Goal: Transaction & Acquisition: Obtain resource

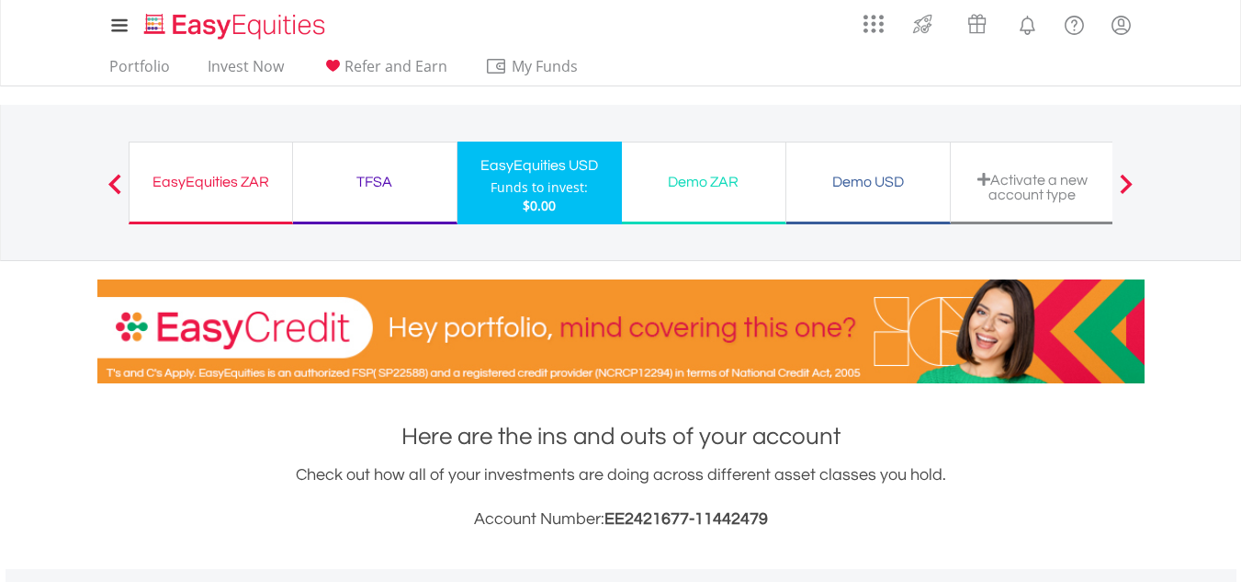
scroll to position [176, 349]
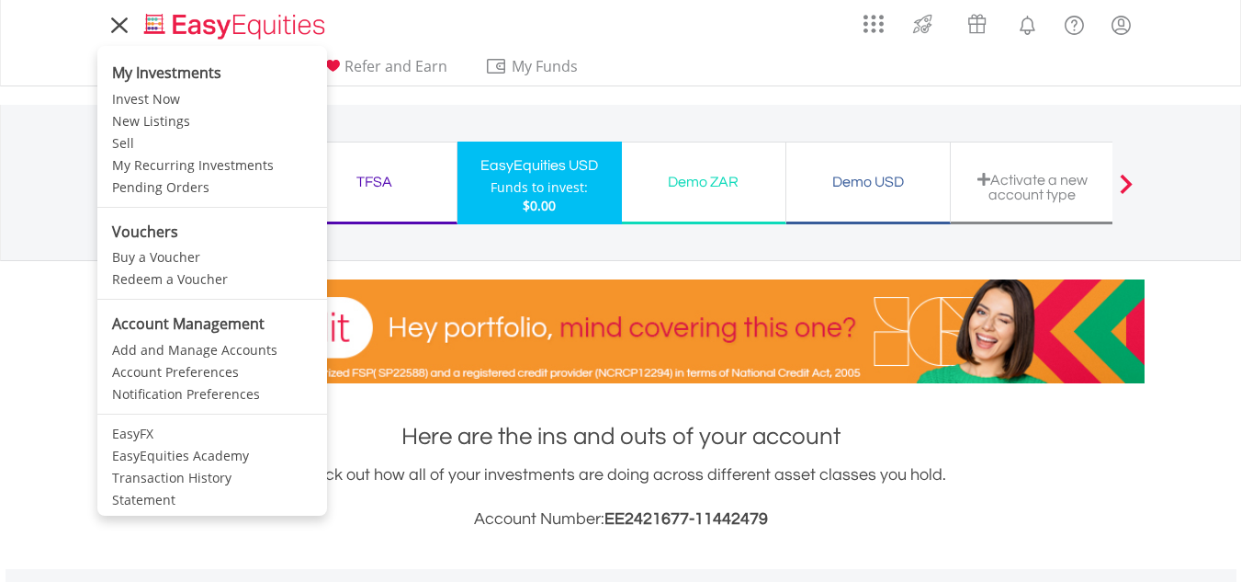
click at [124, 30] on icon at bounding box center [119, 25] width 14 height 14
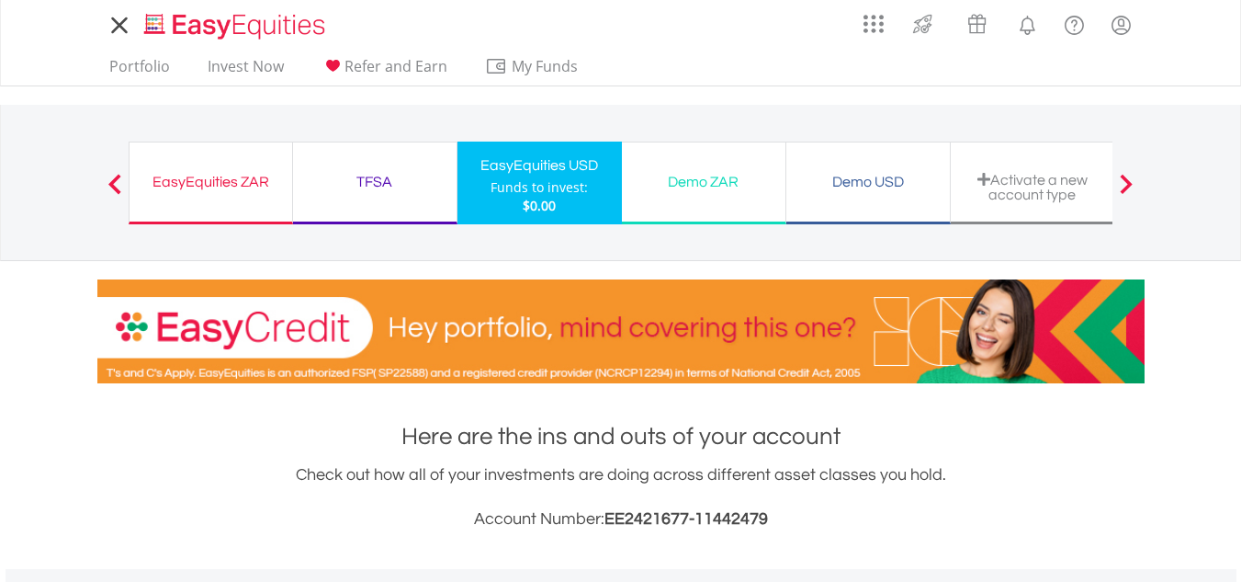
click at [124, 30] on icon at bounding box center [119, 25] width 14 height 14
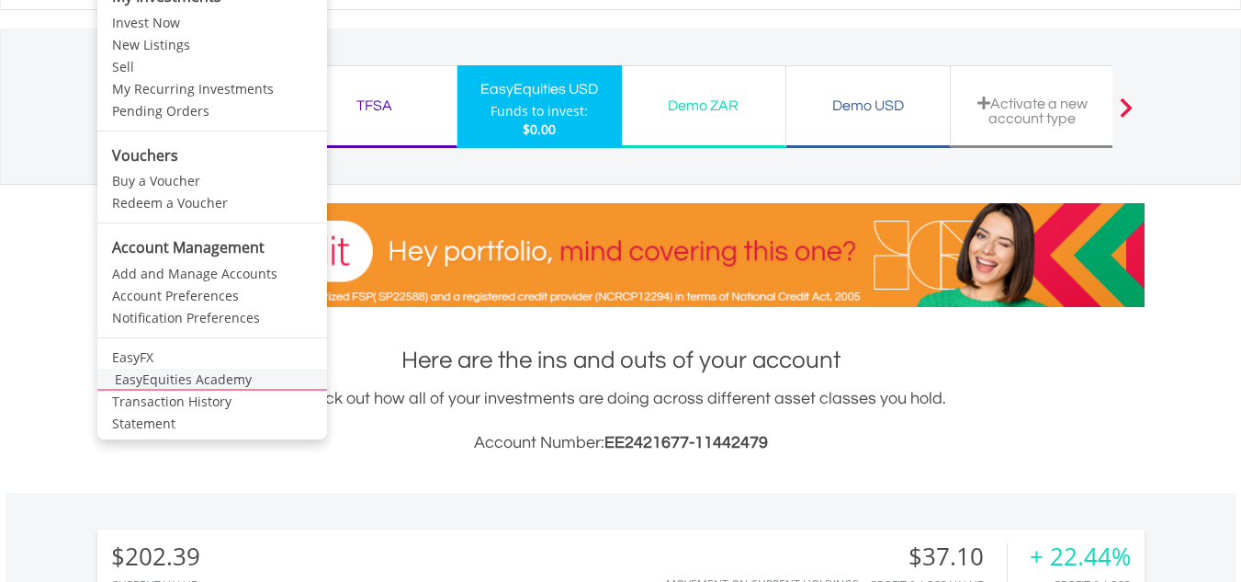
scroll to position [92, 0]
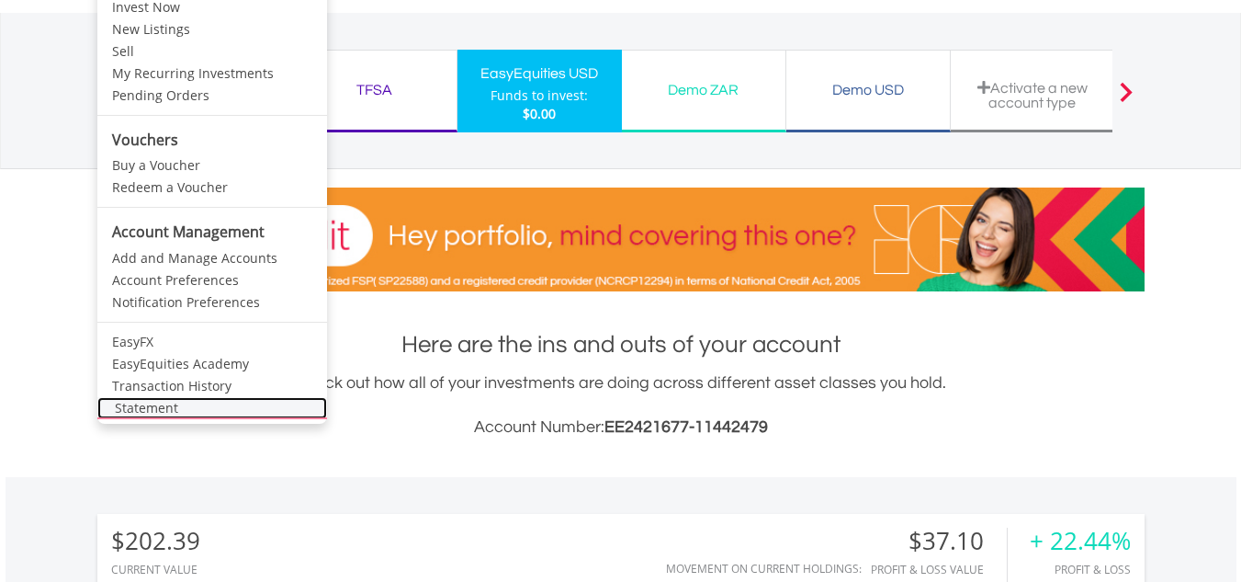
click at [180, 407] on link "Statement" at bounding box center [212, 408] width 230 height 22
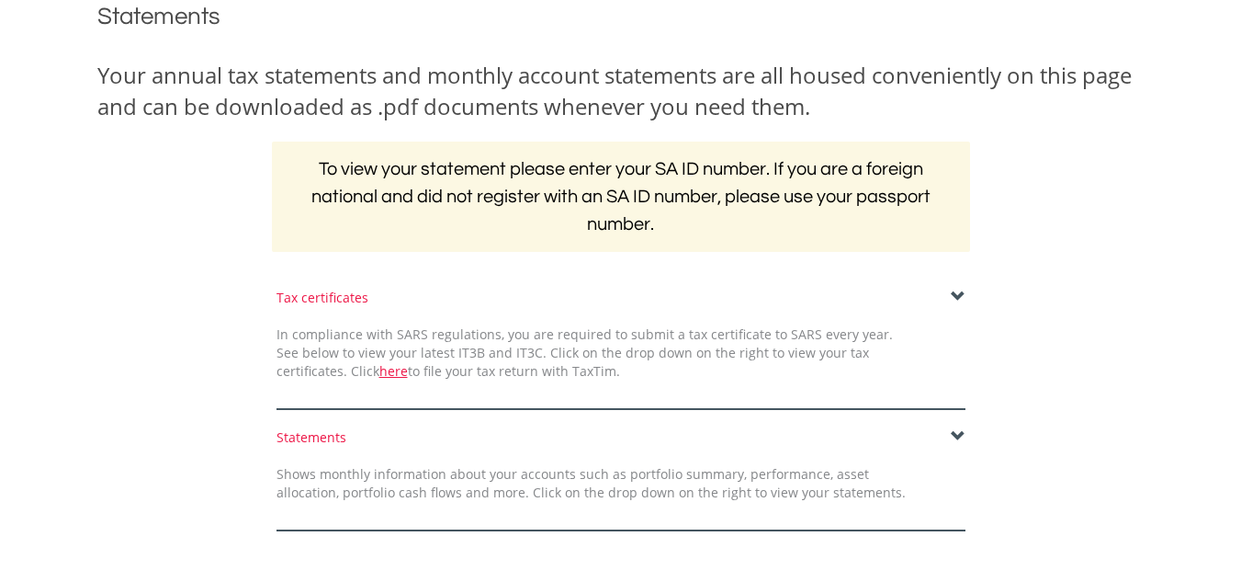
scroll to position [276, 0]
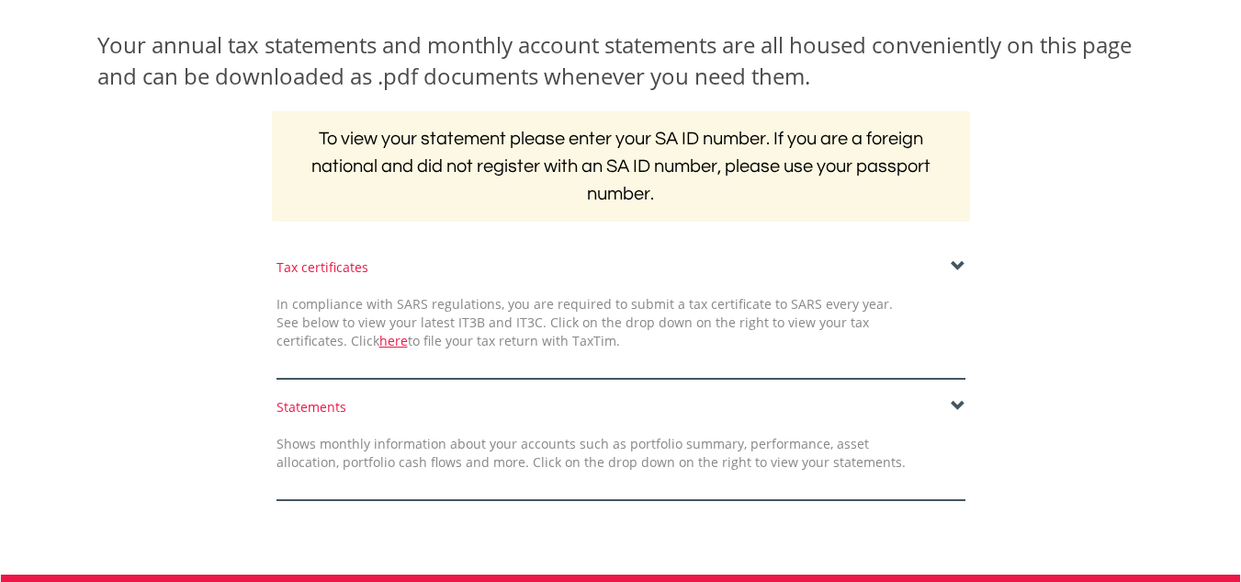
click at [961, 267] on span at bounding box center [958, 266] width 15 height 15
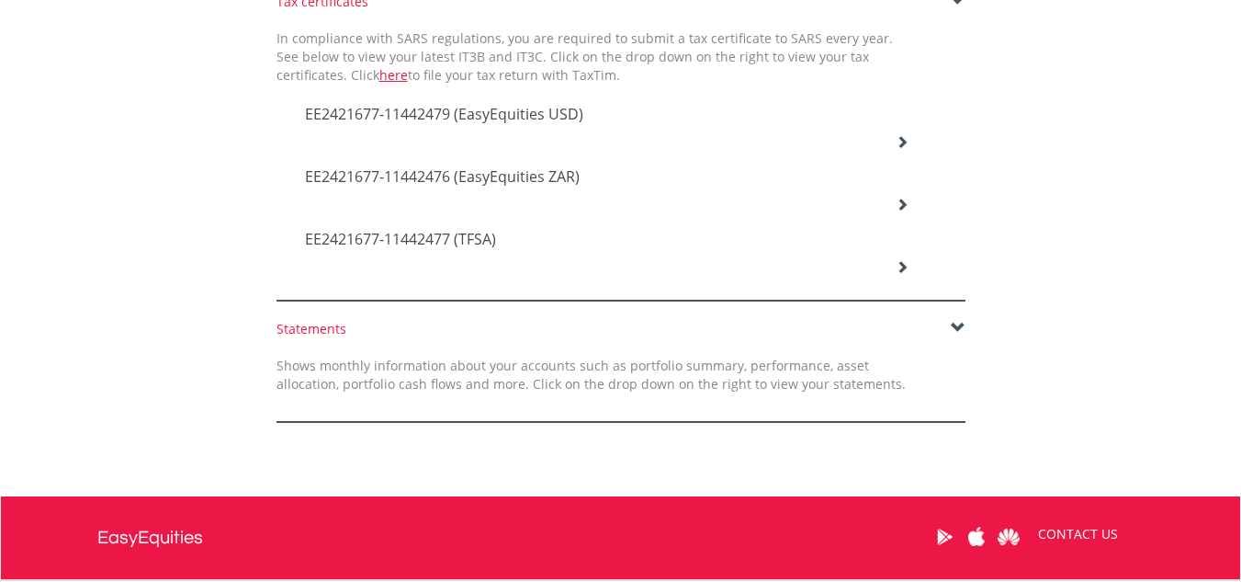
scroll to position [551, 0]
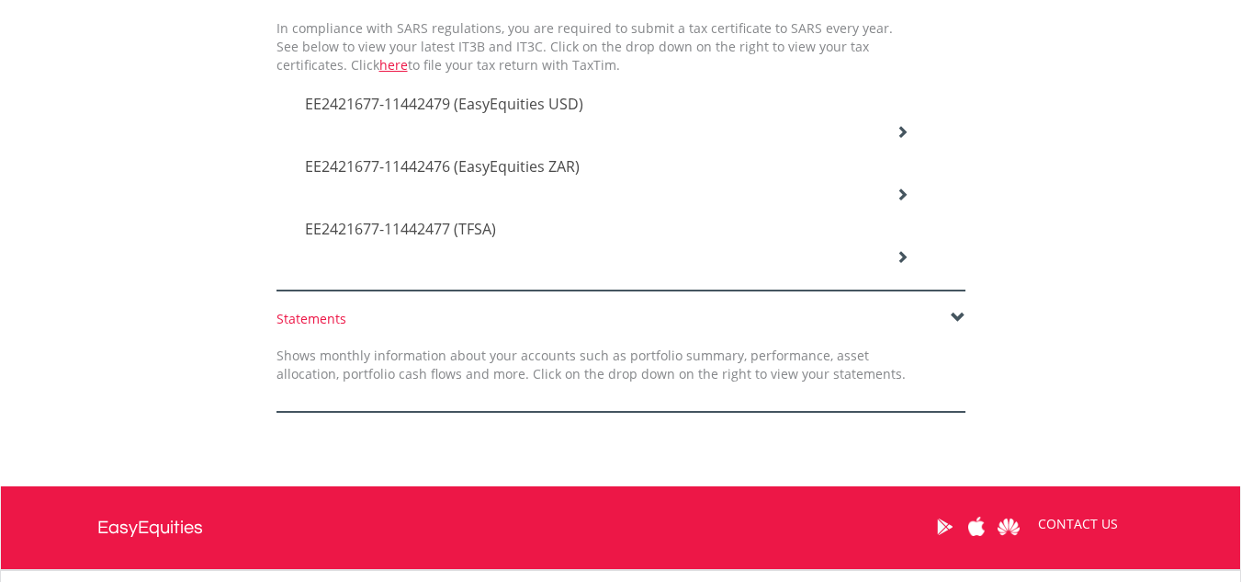
click at [961, 314] on span at bounding box center [958, 318] width 15 height 15
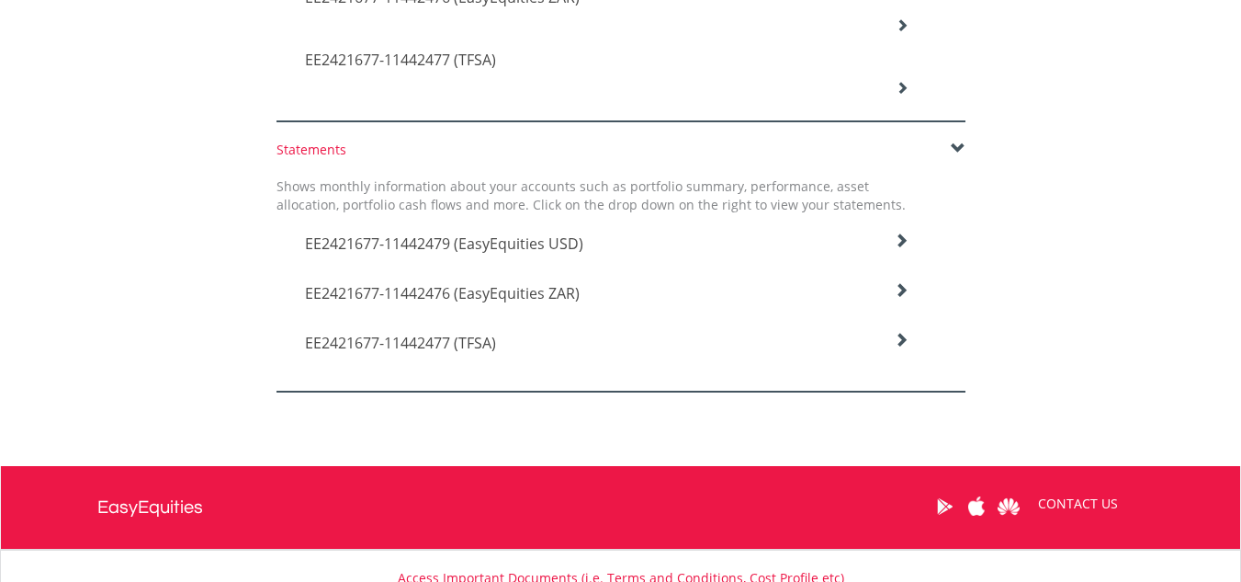
scroll to position [735, 0]
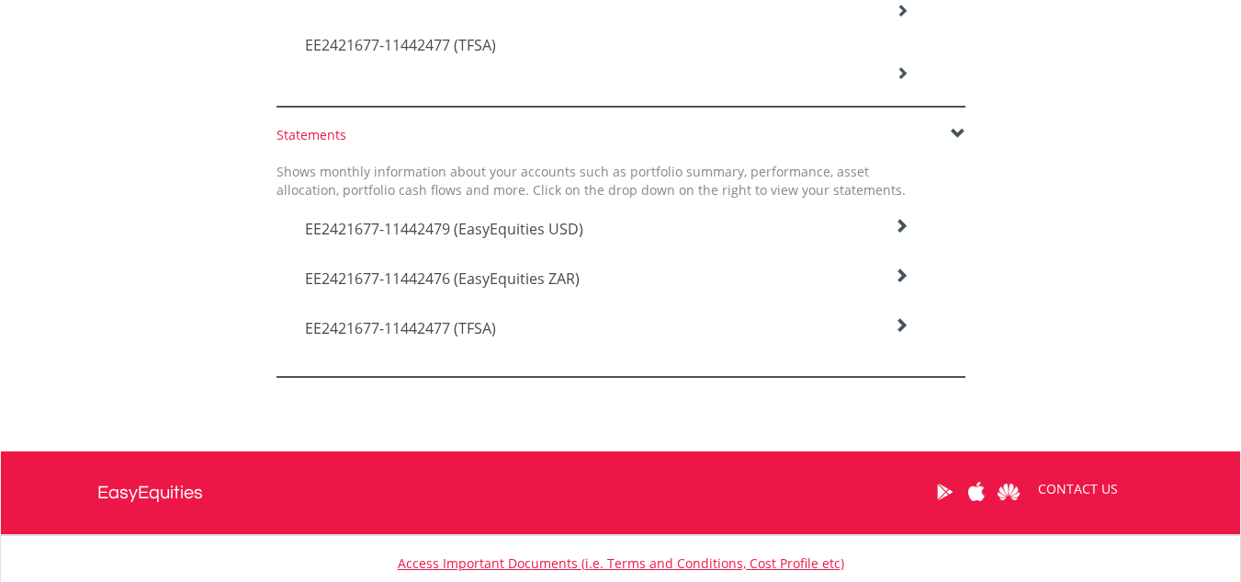
click at [900, 222] on icon at bounding box center [901, 226] width 15 height 15
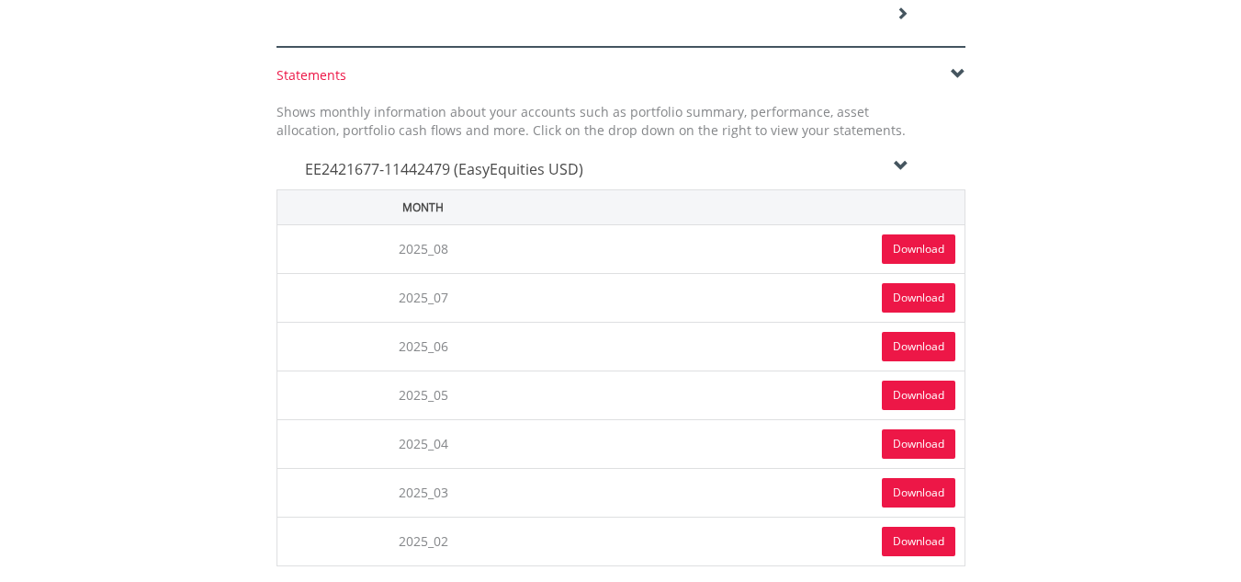
scroll to position [827, 0]
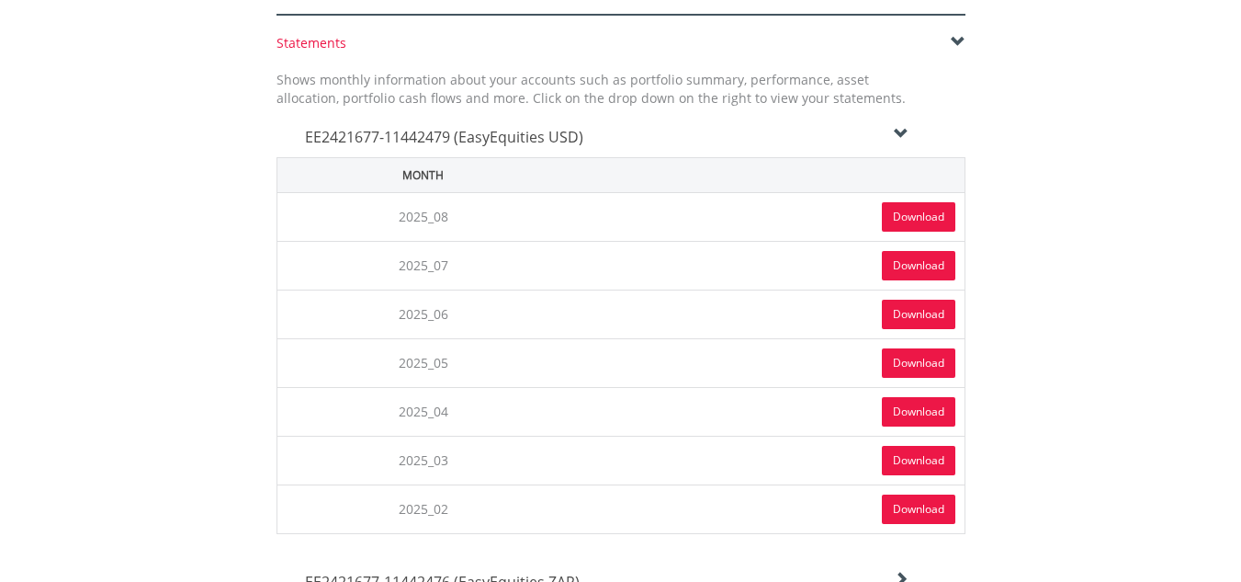
click at [895, 220] on link "Download" at bounding box center [919, 216] width 74 height 29
click at [821, 126] on h4 "EE2421677-11442479 (EasyEquities USD)" at bounding box center [607, 137] width 605 height 22
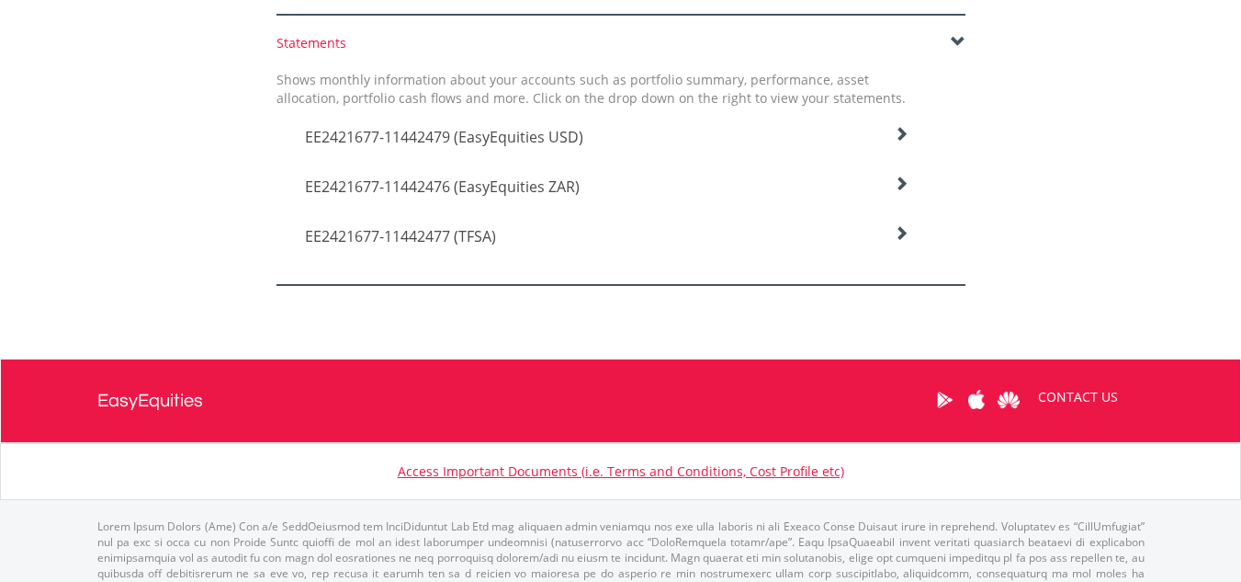
click at [900, 182] on icon at bounding box center [901, 183] width 15 height 15
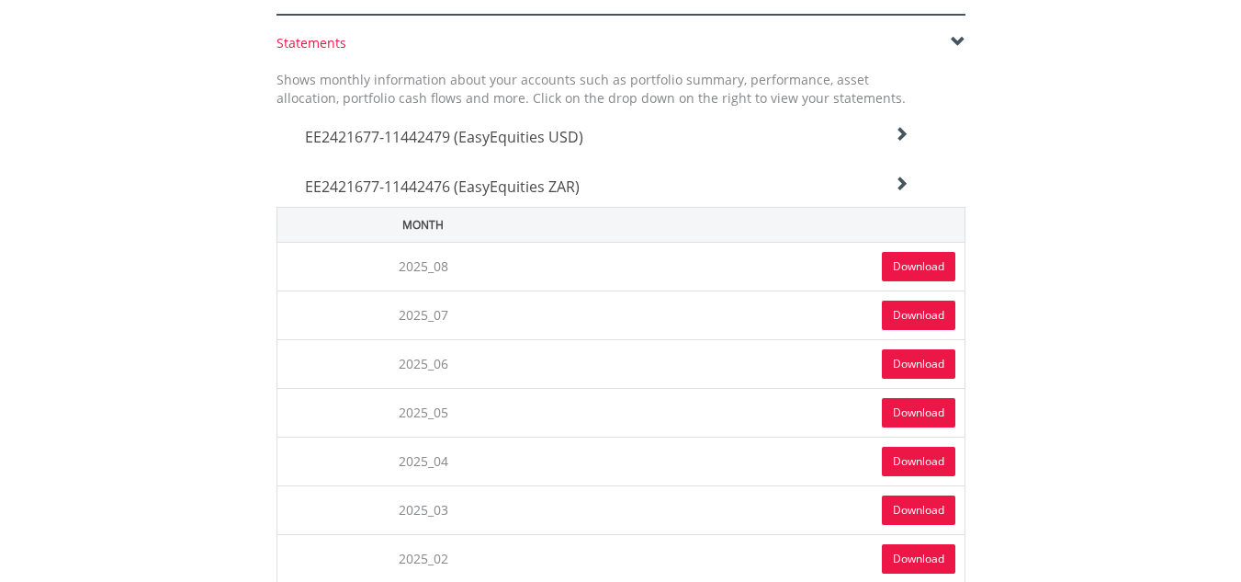
click at [896, 267] on link "Download" at bounding box center [919, 266] width 74 height 29
click at [900, 180] on icon at bounding box center [901, 183] width 15 height 15
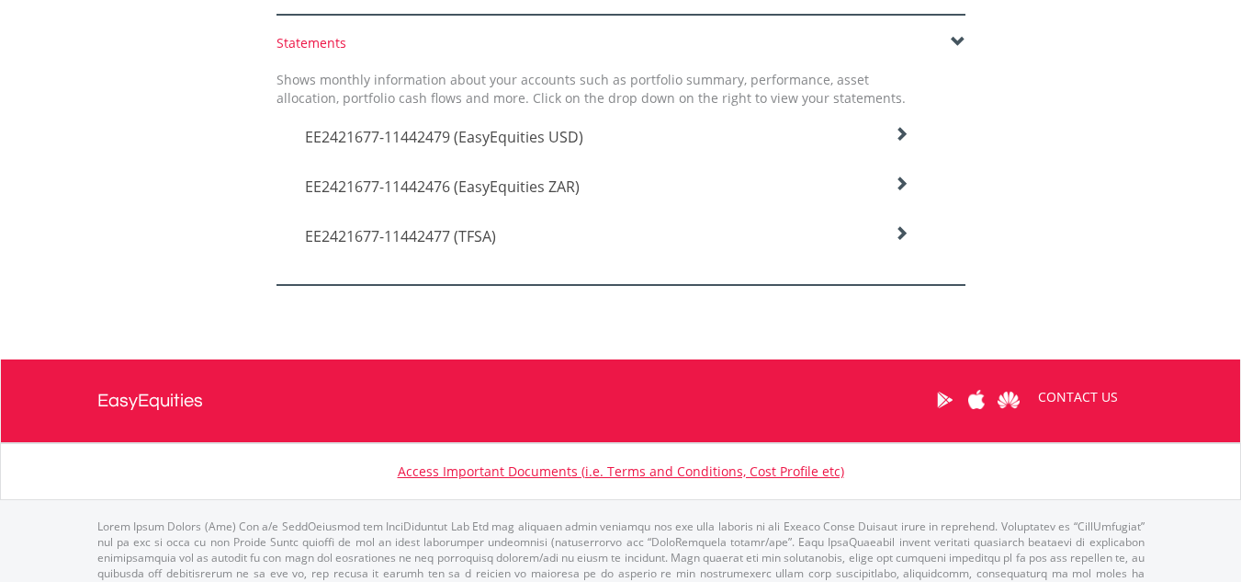
click at [907, 234] on icon at bounding box center [901, 233] width 15 height 15
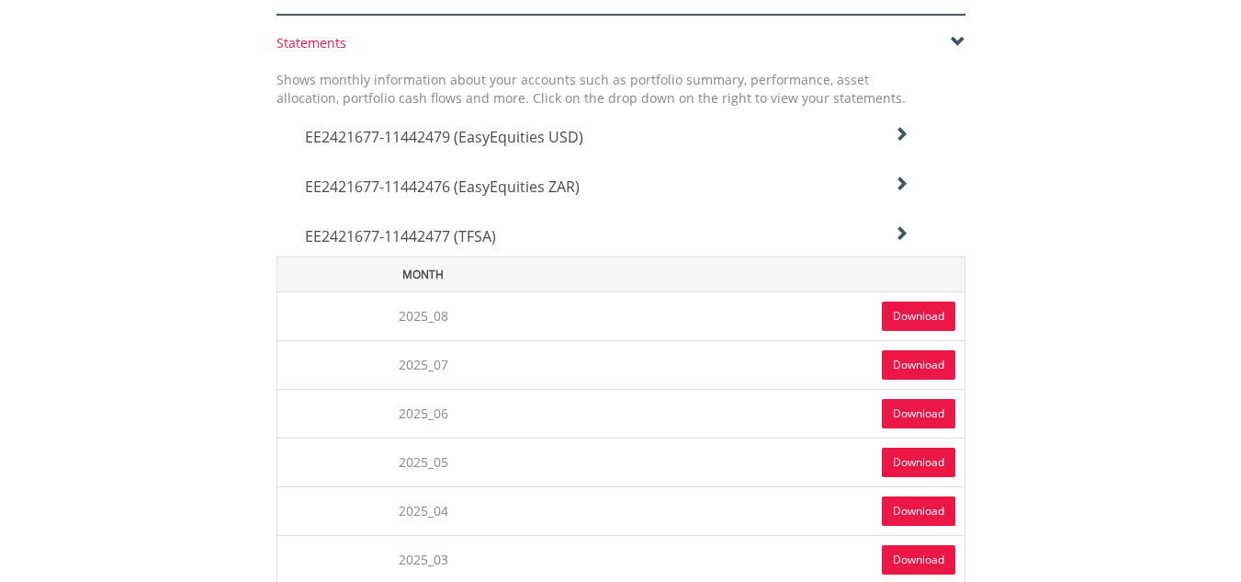
click at [905, 314] on link "Download" at bounding box center [919, 315] width 74 height 29
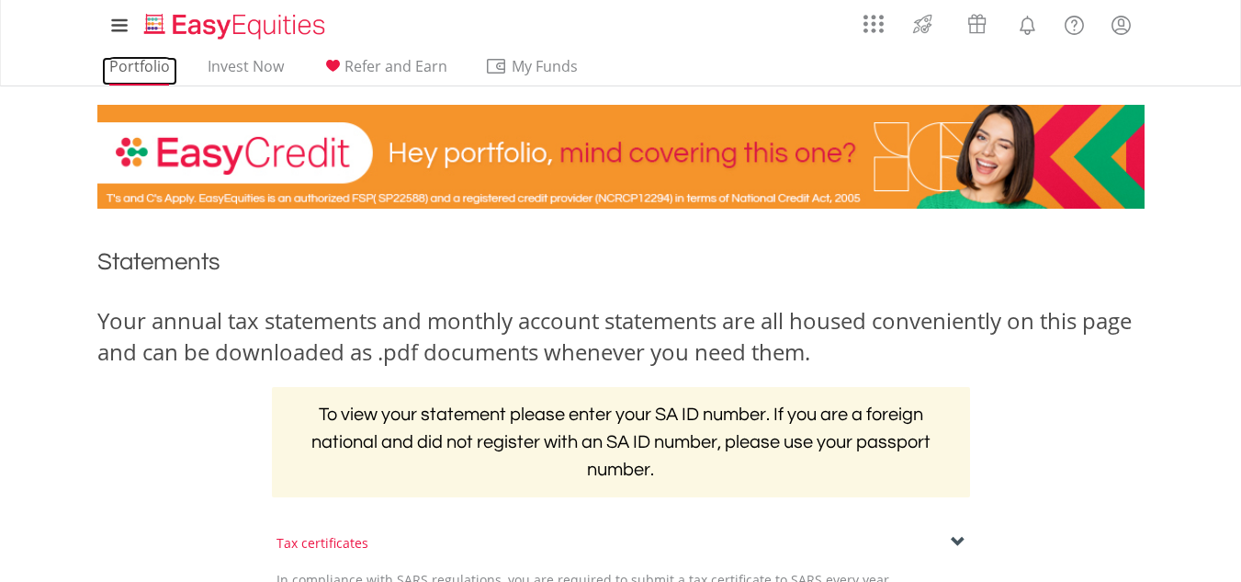
click at [141, 62] on link "Portfolio" at bounding box center [139, 71] width 75 height 28
